Goal: Transaction & Acquisition: Purchase product/service

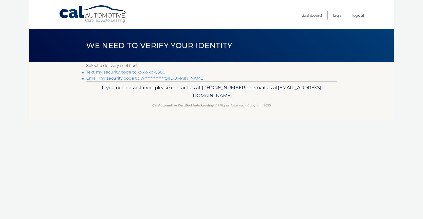
click at [124, 72] on link "Text my security code to xxx-xxx-0300" at bounding box center [126, 72] width 80 height 5
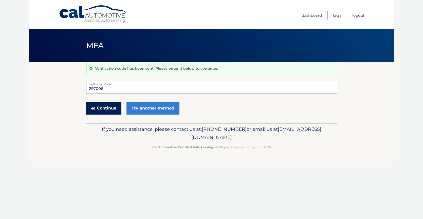
type input "297006"
click at [107, 109] on button "Continue" at bounding box center [103, 108] width 35 height 13
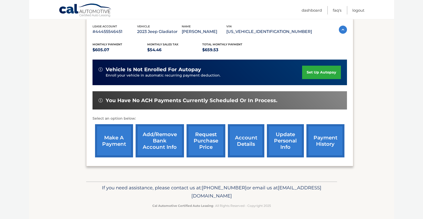
scroll to position [87, 0]
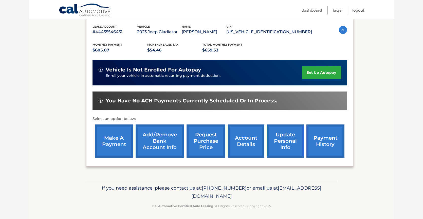
click at [115, 138] on link "make a payment" at bounding box center [114, 140] width 38 height 33
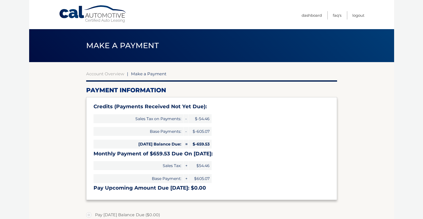
select select "OWJjZDM0YWYtNTI4ZS00MDBjLTgzOWEtODc3OWI5YmE5NDI2"
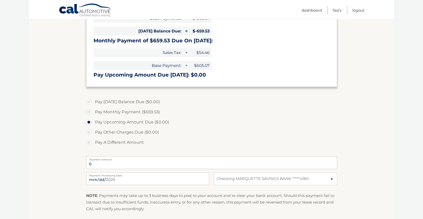
scroll to position [113, 0]
click at [88, 110] on label "Pay Monthly Payment ($659.53)" at bounding box center [211, 112] width 251 height 10
click at [88, 110] on input "Pay Monthly Payment ($659.53)" at bounding box center [90, 111] width 5 height 8
radio input "true"
type input "659.53"
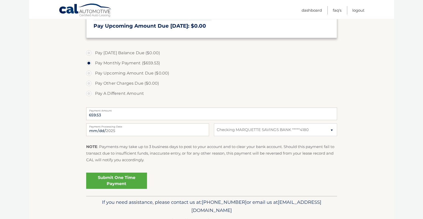
scroll to position [162, 0]
click at [112, 179] on link "Submit One Time Payment" at bounding box center [116, 180] width 61 height 16
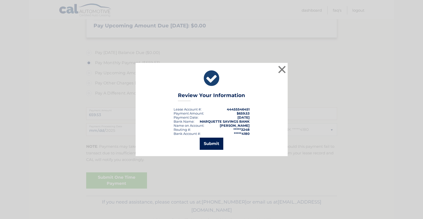
click at [214, 143] on button "Submit" at bounding box center [212, 144] width 24 height 12
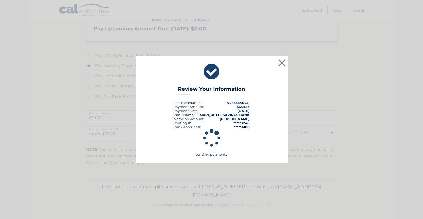
scroll to position [158, 0]
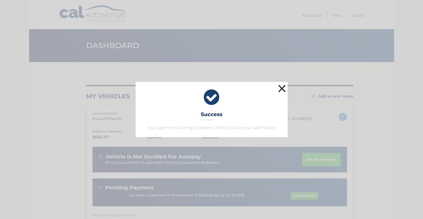
click at [281, 88] on button "×" at bounding box center [282, 88] width 10 height 10
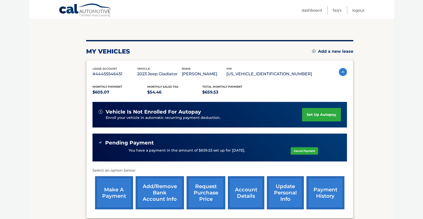
scroll to position [48, 0]
